Goal: Navigation & Orientation: Find specific page/section

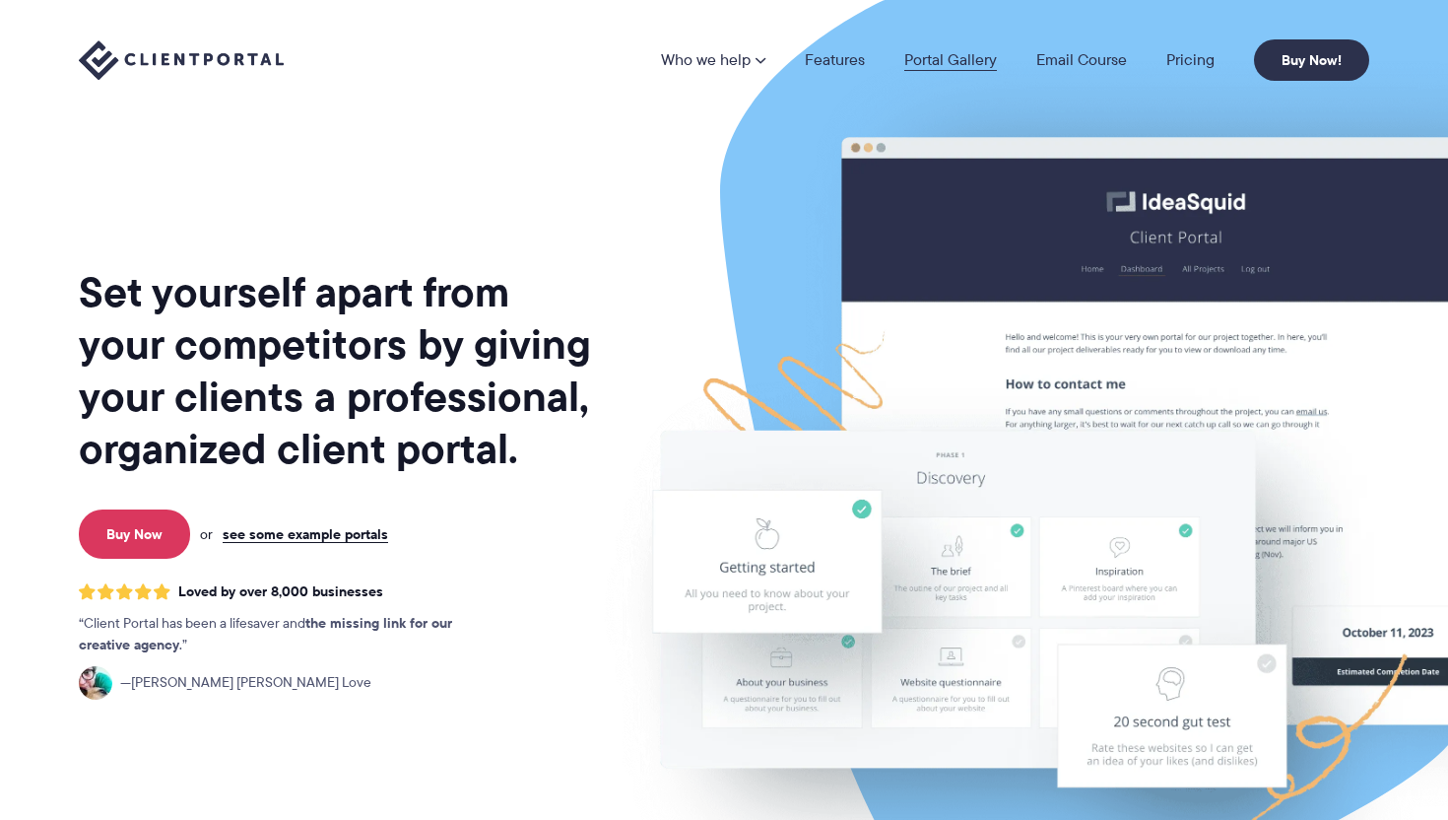
click at [947, 58] on link "Portal Gallery" at bounding box center [950, 60] width 93 height 16
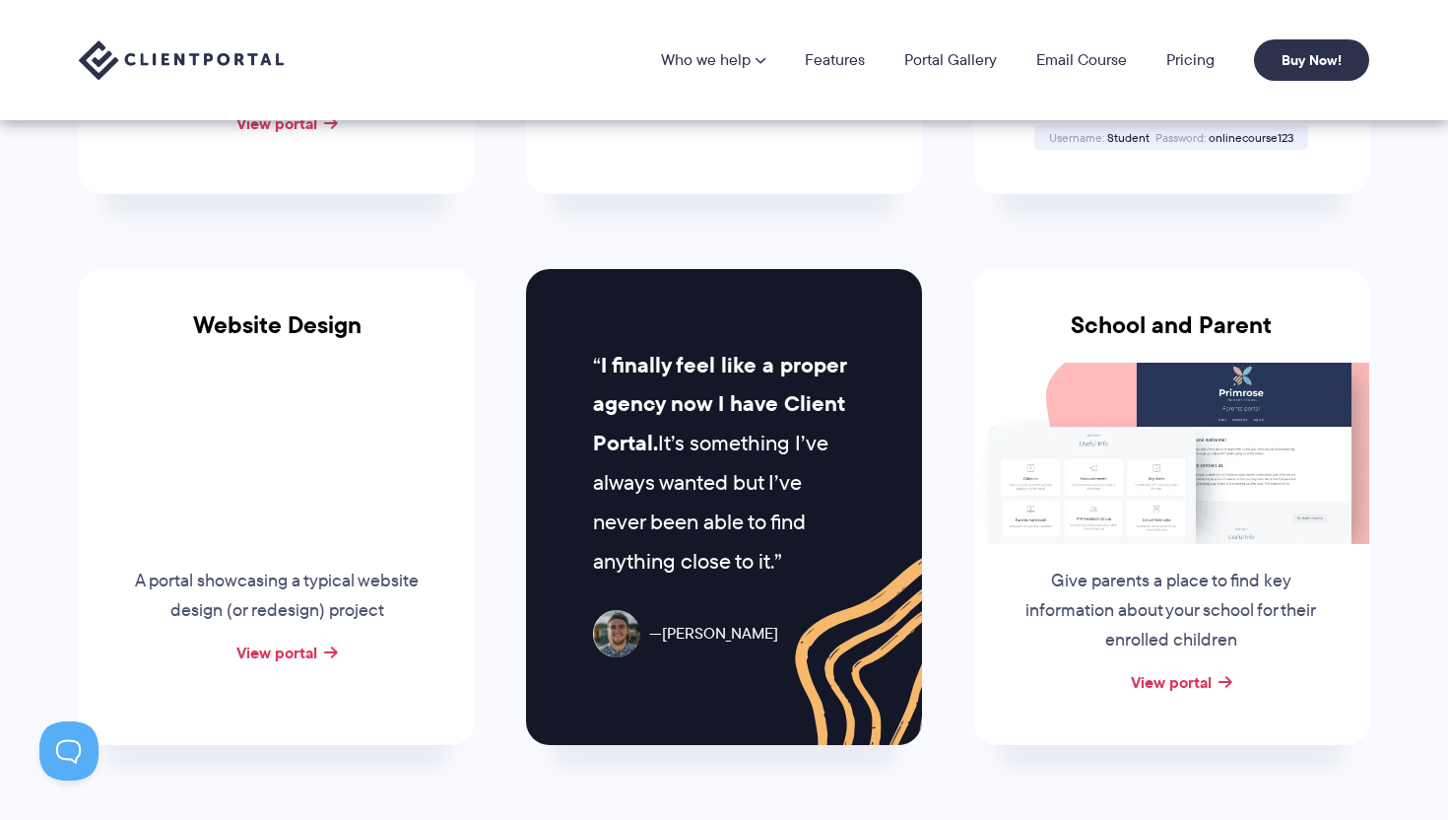
scroll to position [743, 0]
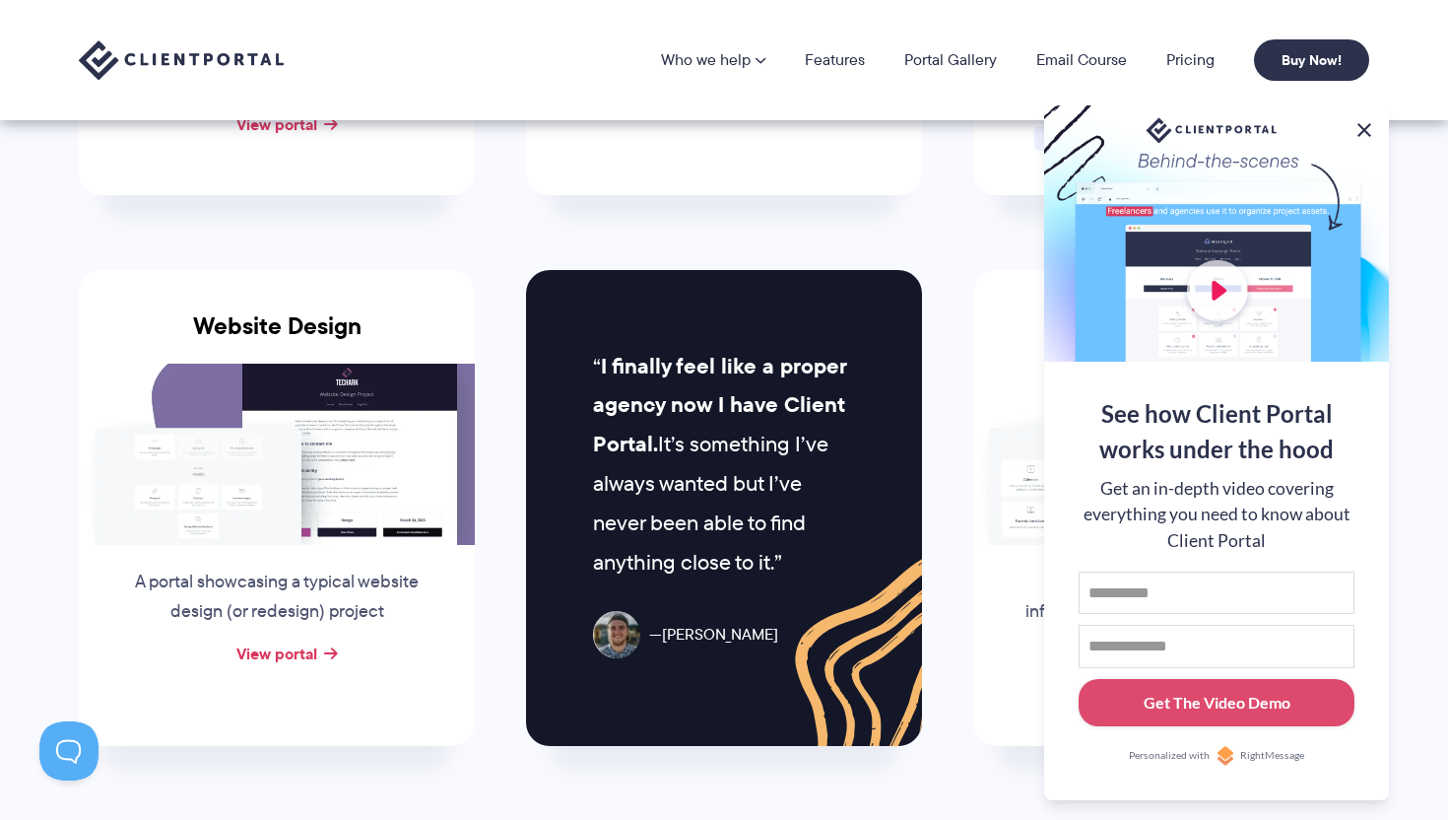
click at [1363, 124] on button at bounding box center [1365, 130] width 24 height 24
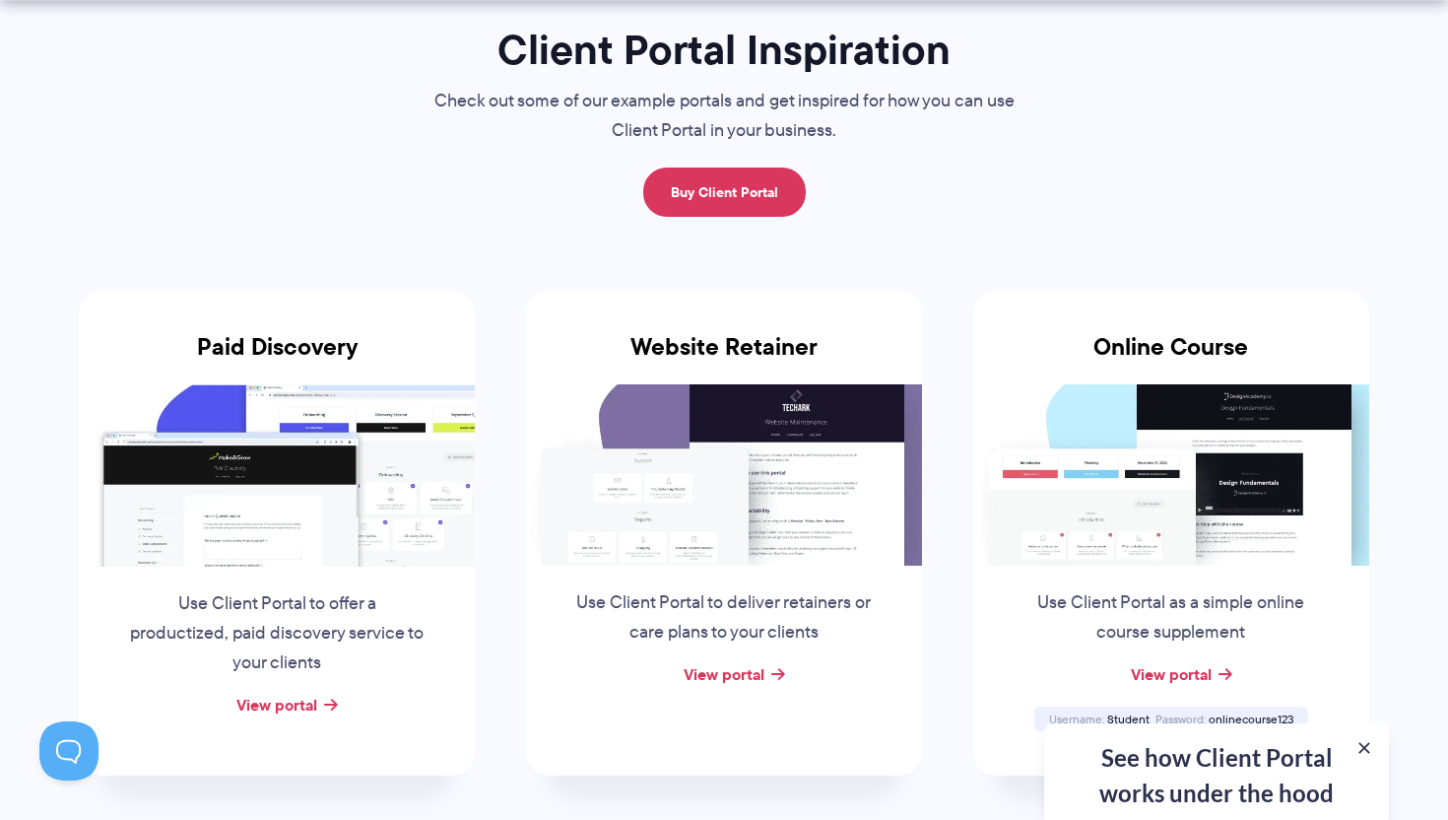
scroll to position [250, 0]
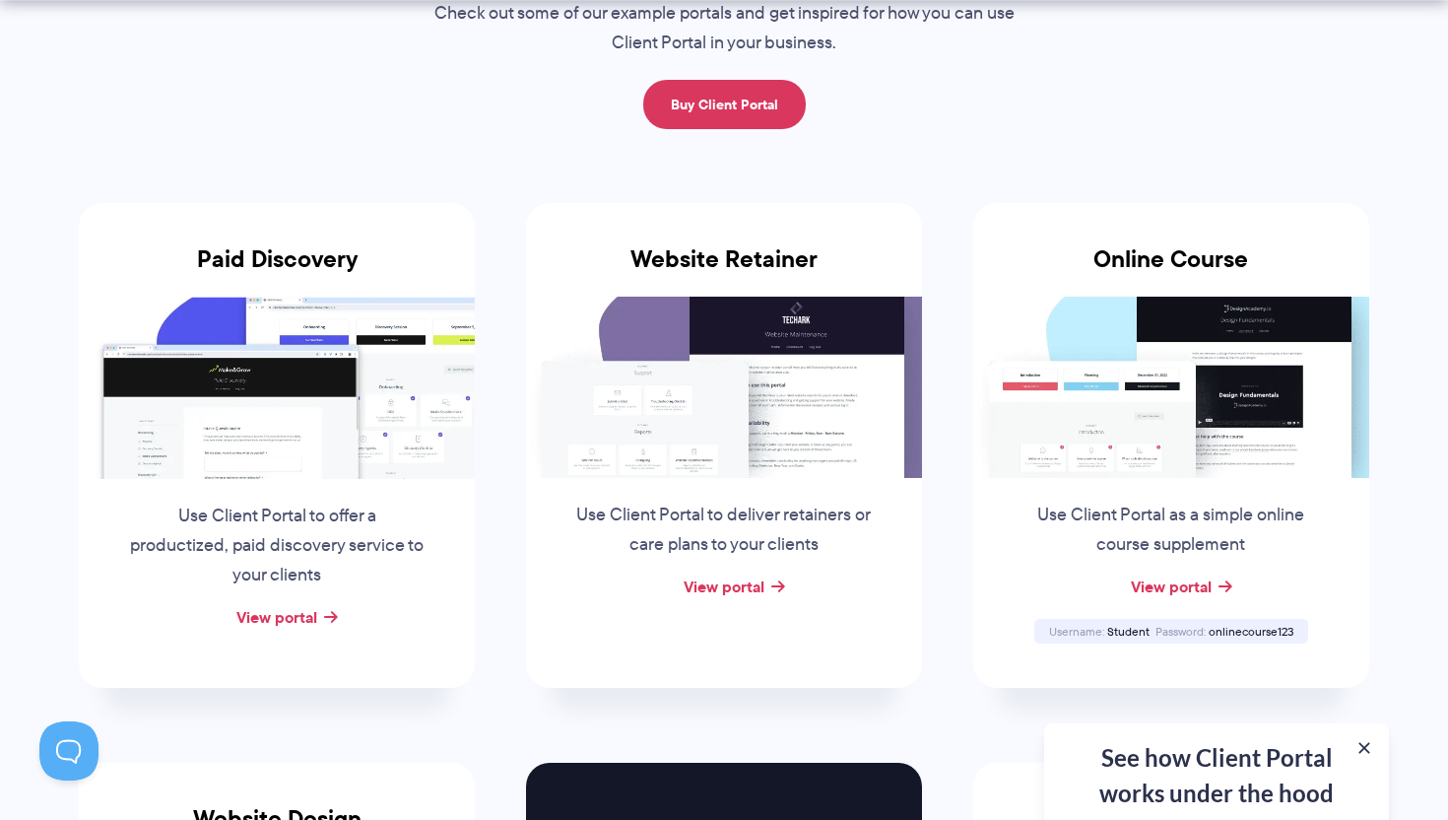
click at [701, 448] on img at bounding box center [724, 387] width 396 height 181
click at [706, 579] on link "View portal" at bounding box center [724, 586] width 81 height 24
